Goal: Find specific page/section: Find specific page/section

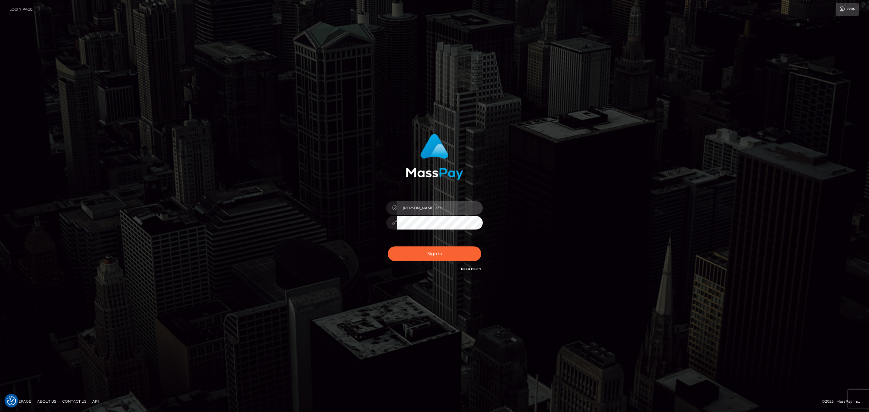
click at [439, 203] on input "sean.ace" at bounding box center [440, 208] width 86 height 14
type input "SeanP.spree"
click at [431, 255] on button "Sign in" at bounding box center [435, 254] width 94 height 15
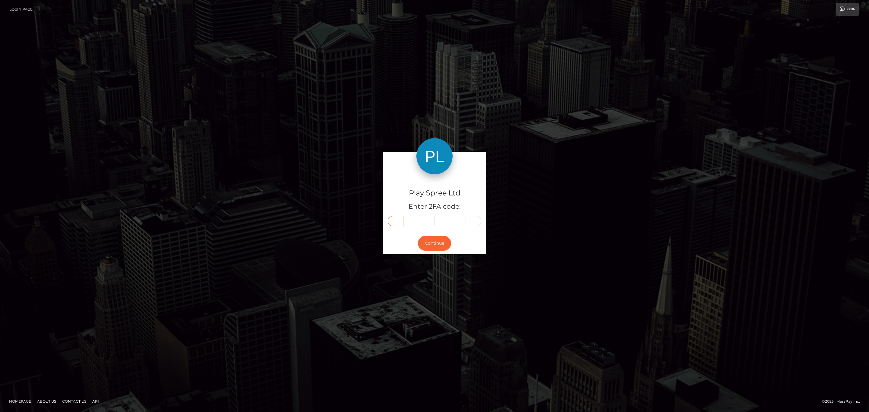
click at [394, 219] on input "text" at bounding box center [396, 221] width 16 height 10
paste input "6"
type input "6"
type input "9"
type input "6"
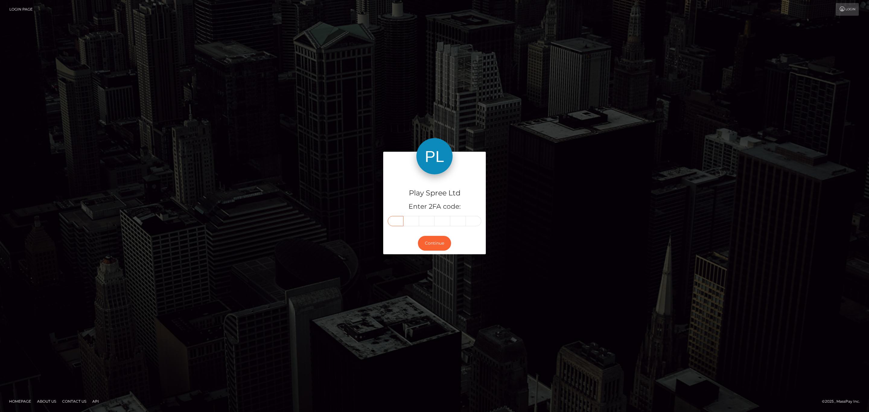
type input "3"
type input "7"
type input "2"
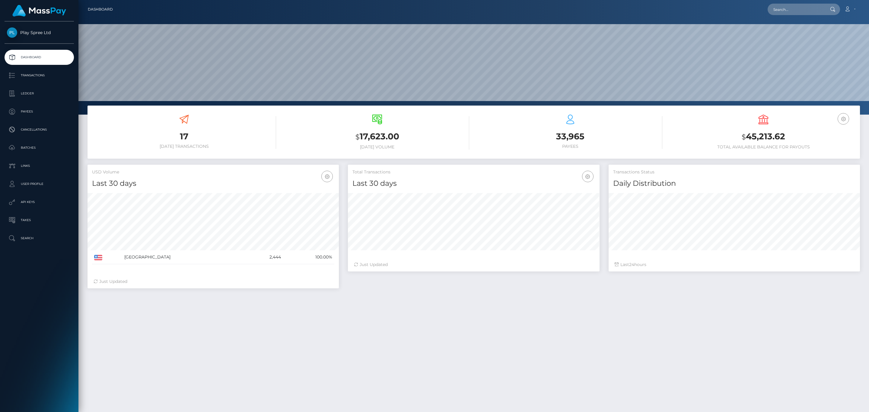
scroll to position [107, 251]
click at [791, 12] on input "text" at bounding box center [796, 9] width 57 height 11
paste input "b365f824-3857-48bc-b008-39aa1b48fc55- A"
type input "b365f824-3857-48bc-b008-39aa1b48fc55"
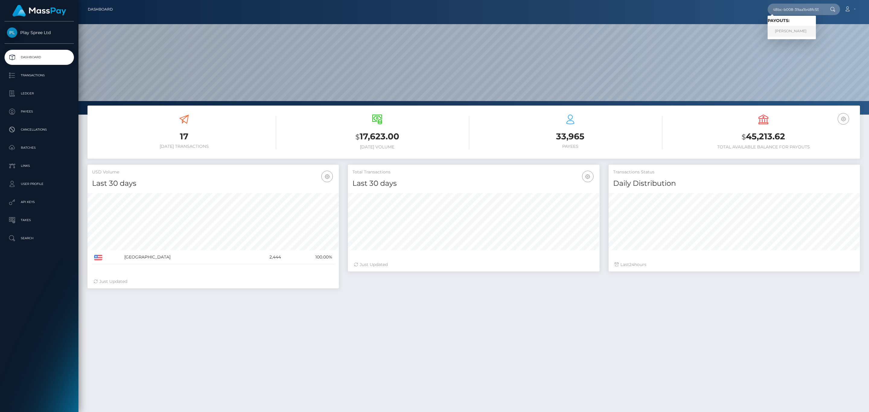
scroll to position [0, 0]
click at [802, 27] on link "CINDY RENEE GEORGE" at bounding box center [792, 31] width 48 height 11
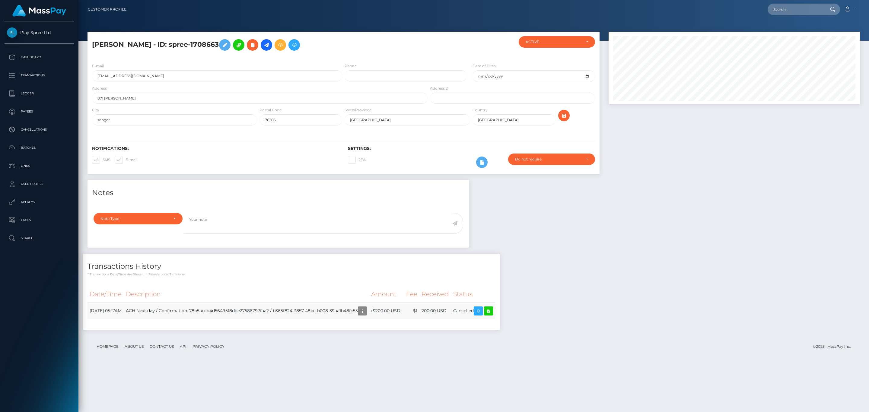
scroll to position [72, 251]
click at [800, 10] on input "text" at bounding box center [796, 9] width 57 height 11
paste input "2c462cf9-2e81-4ac4-8ba0-8d3b2914ddca-A"
type input "2c462cf9-2e81-4ac4-8ba0-8d3b2914ddca"
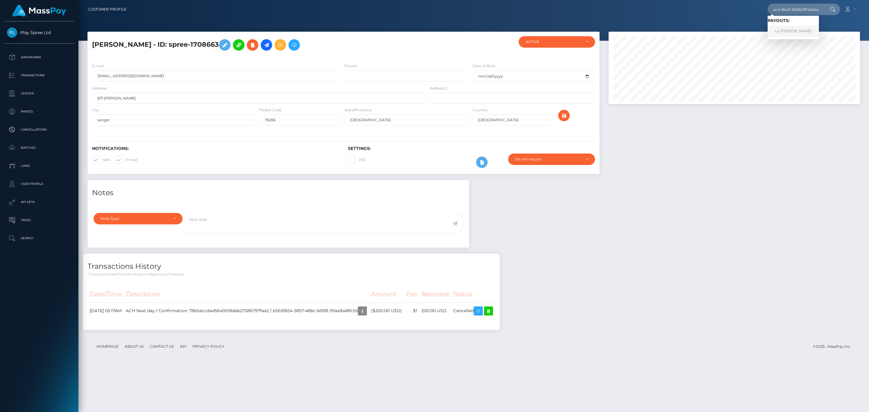
scroll to position [0, 0]
click at [797, 27] on link "La Shane Bilbrey" at bounding box center [793, 31] width 51 height 11
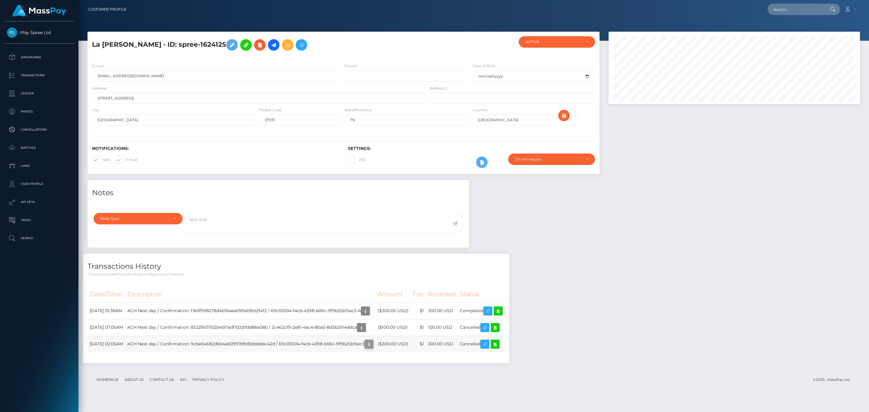
scroll to position [72, 251]
click at [376, 345] on td "ACH Next day / Confirmation: 9cbe04682d6b4a00997d9d5bbbbbc42d / 69c05504-f4cb-4…" at bounding box center [250, 344] width 250 height 17
click at [308, 346] on td "ACH Next day / Confirmation: 9cbe04682d6b4a00997d9d5bbbbbc42d / 69c05504-f4cb-4…" at bounding box center [250, 344] width 250 height 17
copy td "69c05504-f4cb-4398-b06c-9f9b25b15ec3"
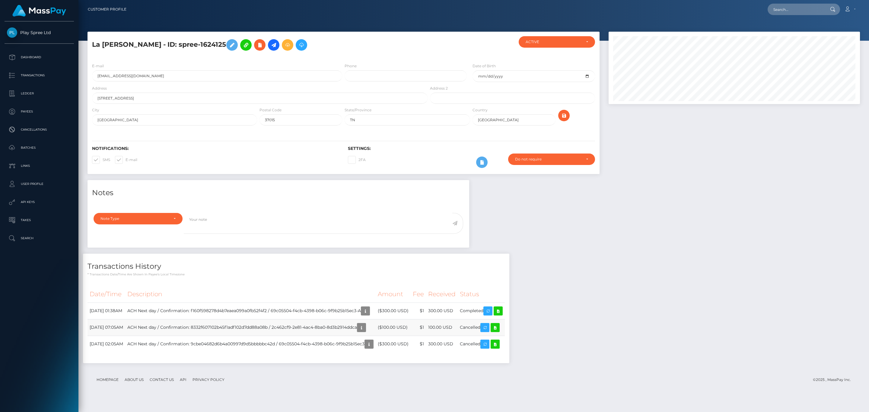
click at [338, 328] on td "ACH Next day / Confirmation: 8332f607102b45f1adf102d7dd88a08b / 2c462cf9-2e81-4…" at bounding box center [250, 327] width 250 height 17
click at [317, 330] on td "ACH Next day / Confirmation: 8332f607102b45f1adf102d7dd88a08b / 2c462cf9-2e81-4…" at bounding box center [250, 327] width 250 height 17
